Goal: Find specific page/section: Find specific page/section

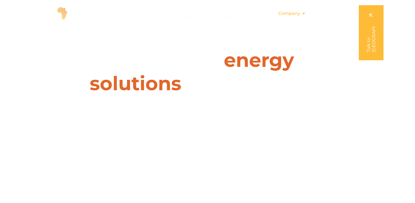
click at [303, 14] on icon "Menu" at bounding box center [304, 13] width 4 height 4
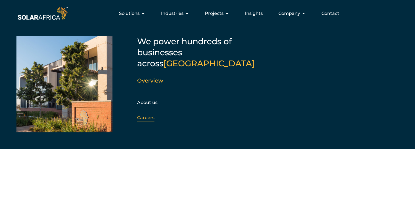
click at [147, 115] on link "Careers" at bounding box center [145, 117] width 17 height 5
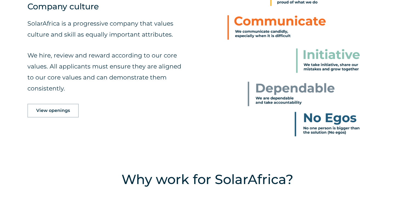
scroll to position [275, 0]
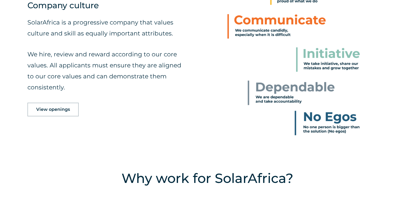
click at [69, 108] on span "View openings" at bounding box center [53, 109] width 34 height 4
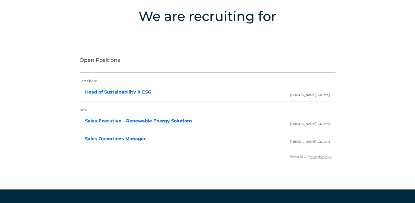
scroll to position [1095, 0]
